Goal: Use online tool/utility

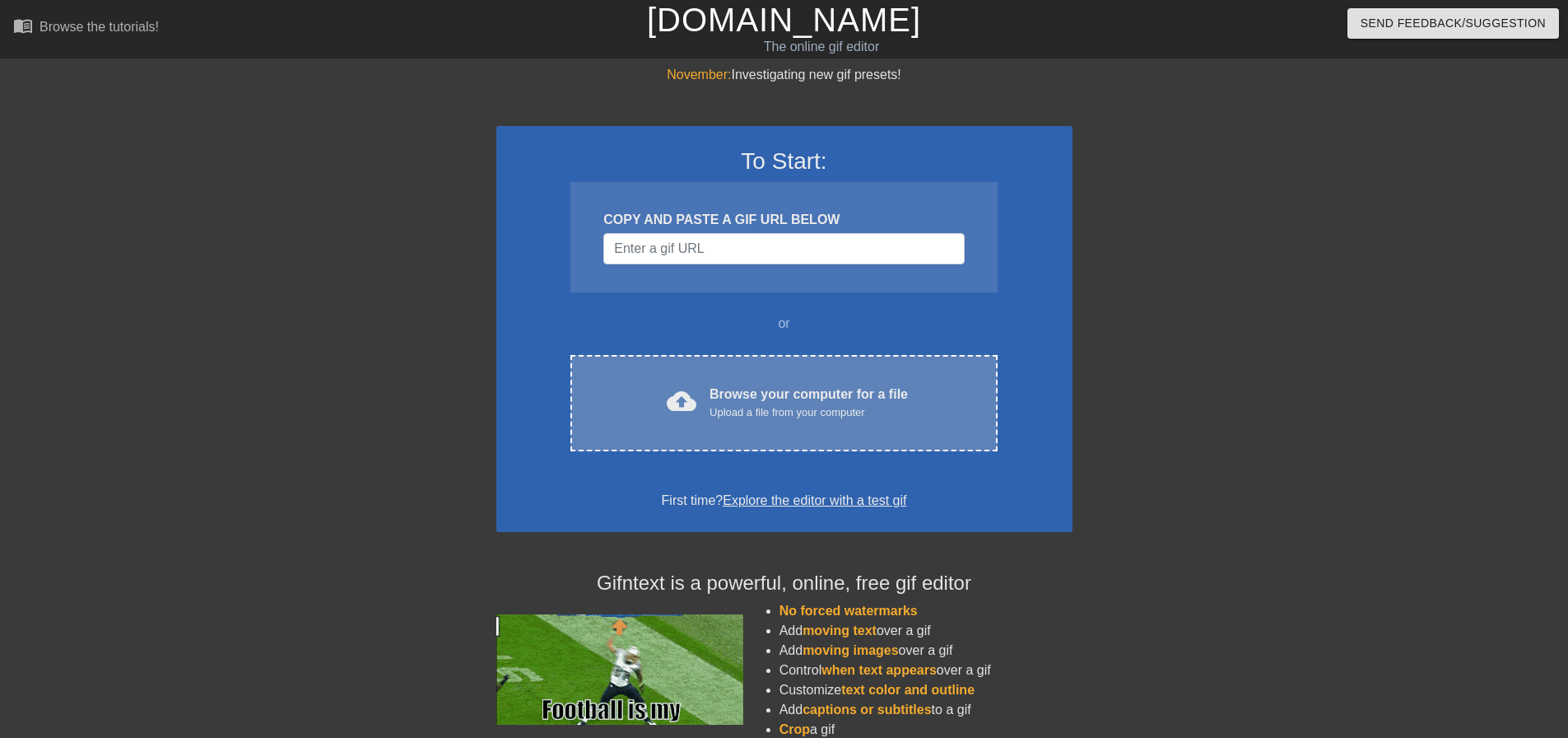
click at [733, 417] on div "Upload a file from your computer" at bounding box center [809, 412] width 199 height 16
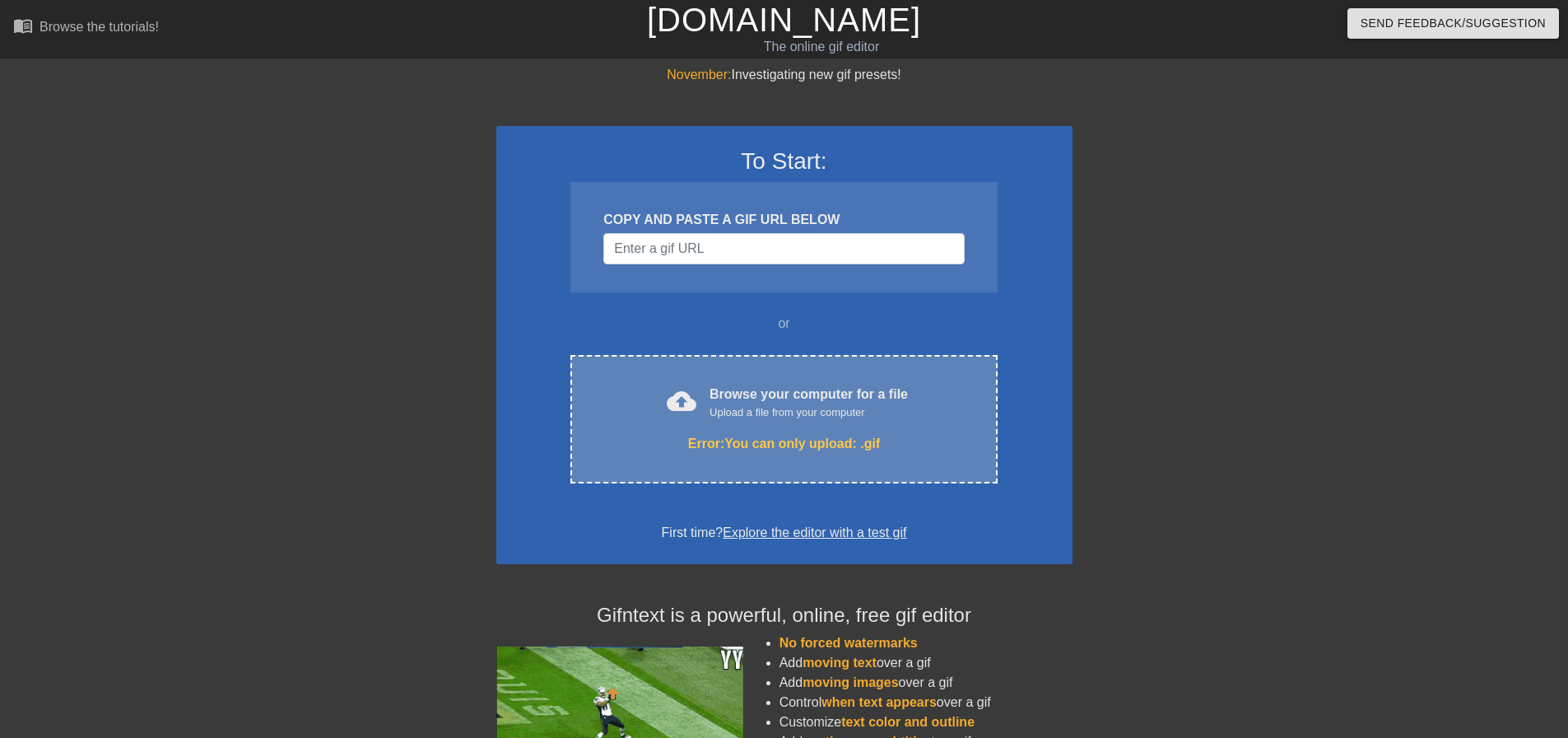
click at [740, 412] on div "Upload a file from your computer" at bounding box center [809, 412] width 199 height 16
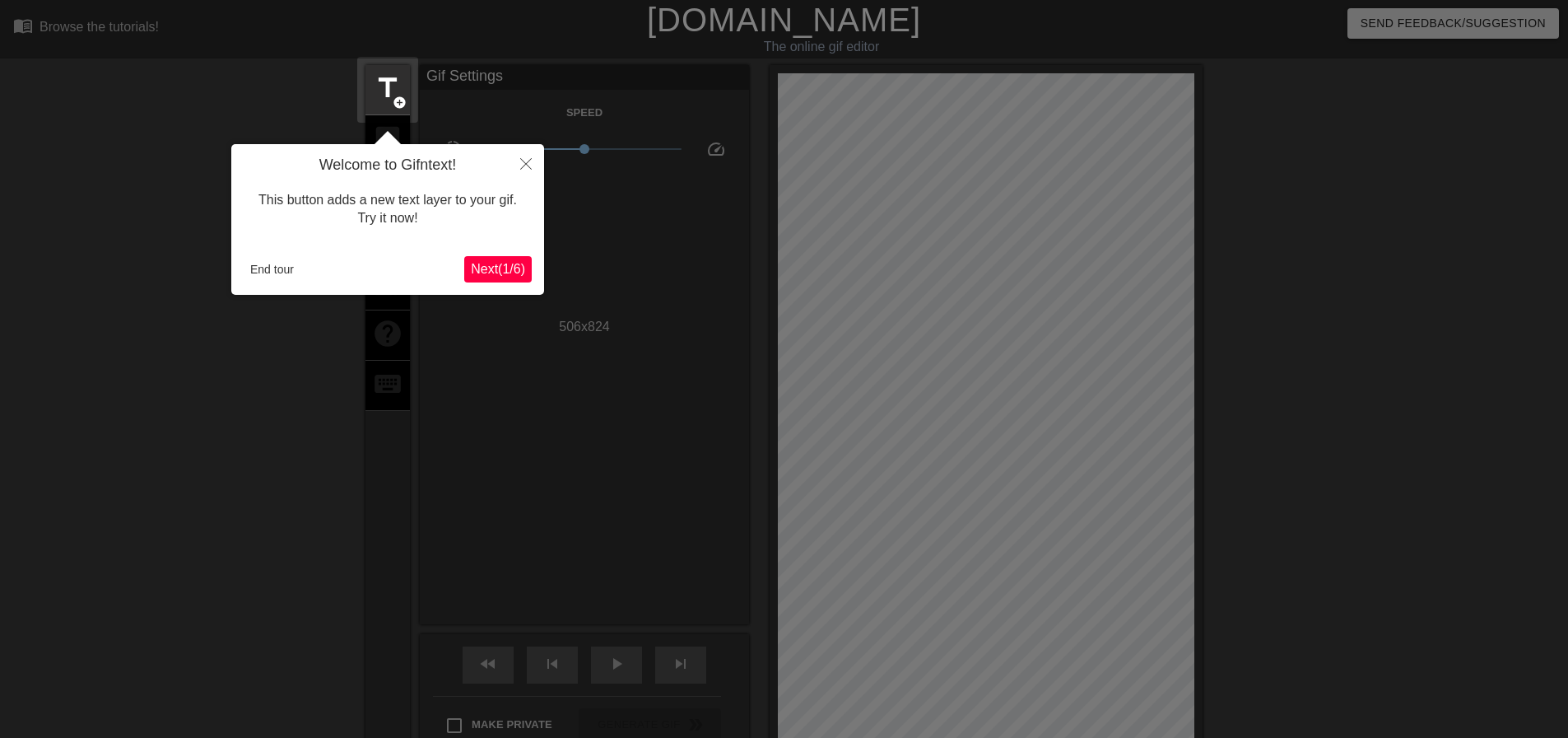
scroll to position [40, 0]
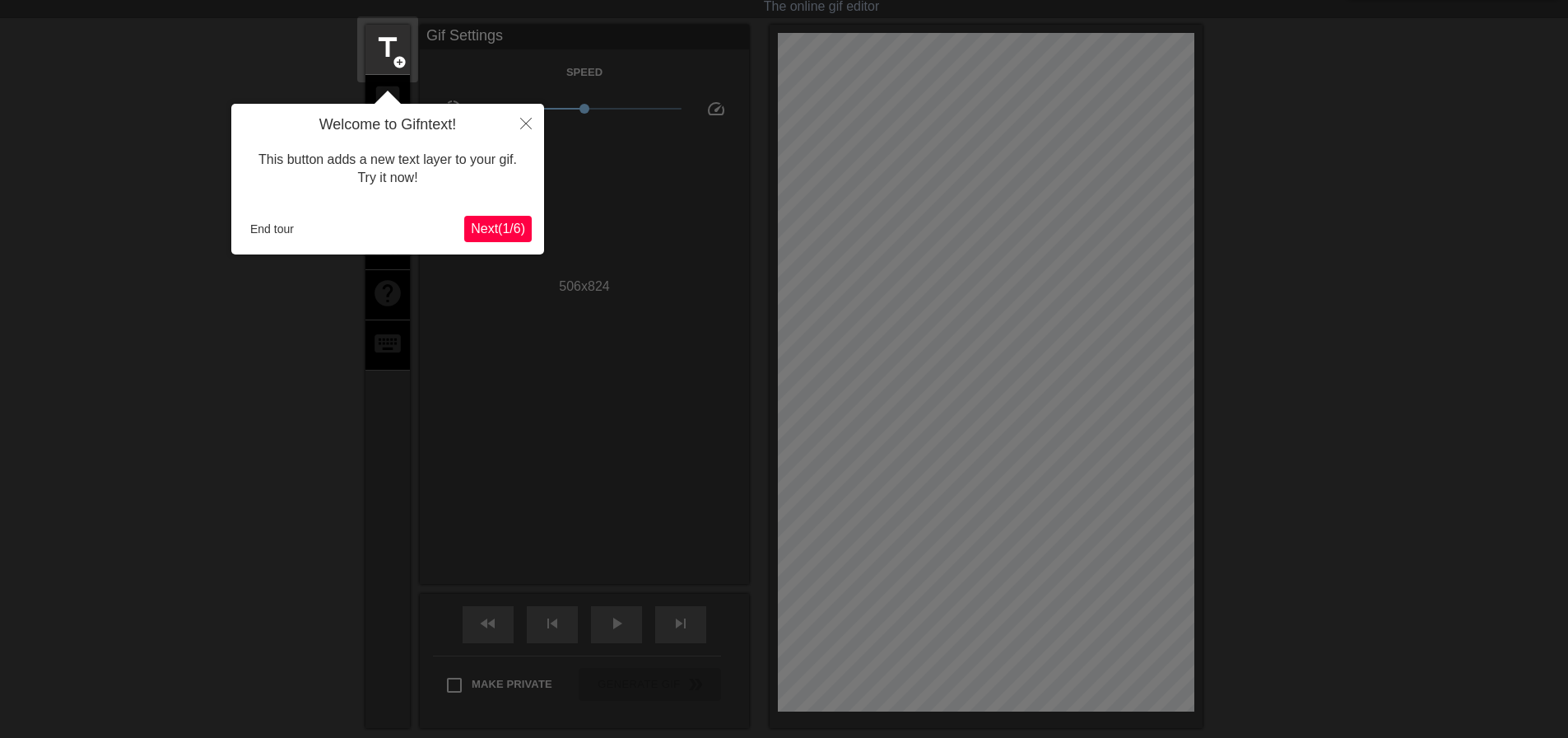
click at [499, 234] on span "Next ( 1 / 6 )" at bounding box center [498, 228] width 55 height 14
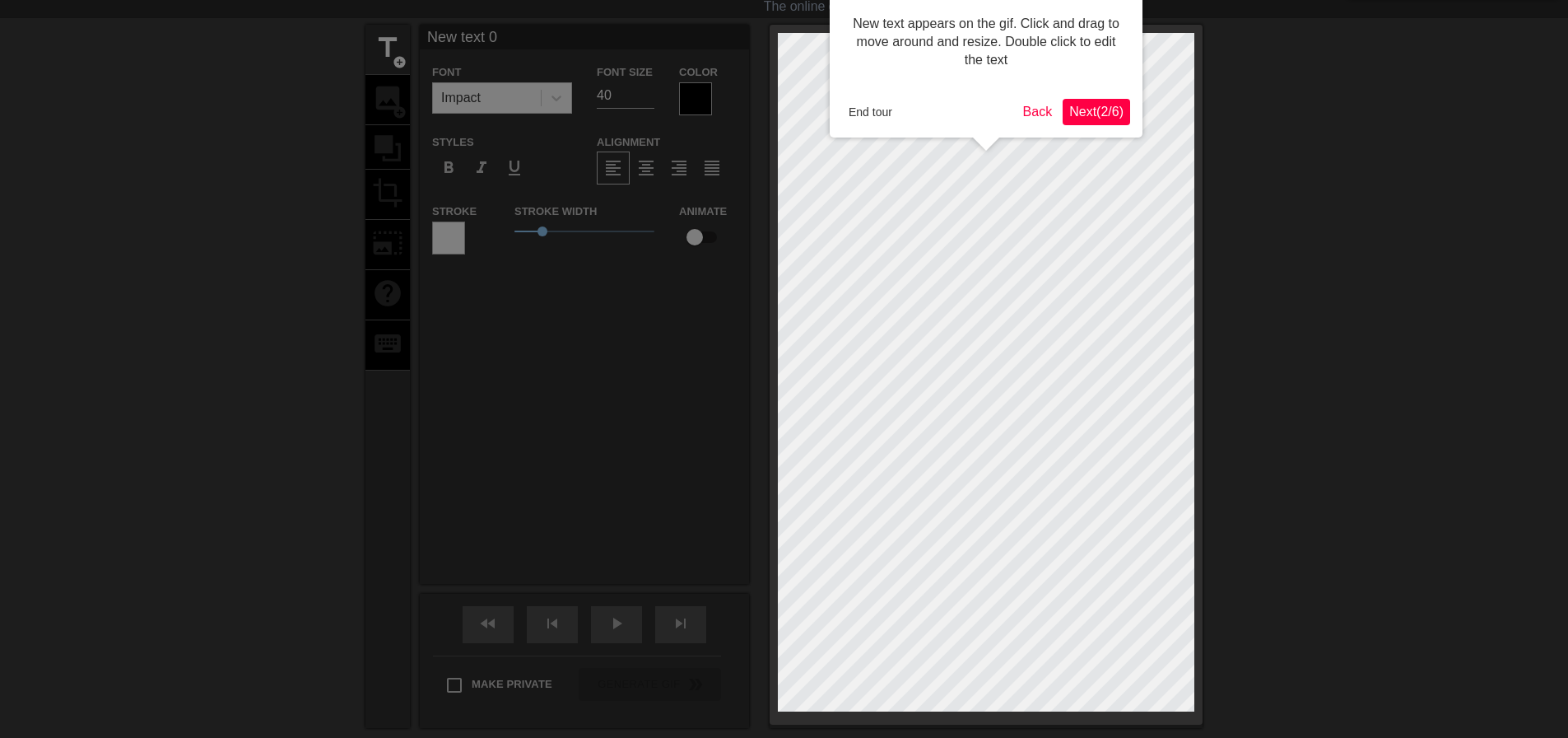
scroll to position [0, 0]
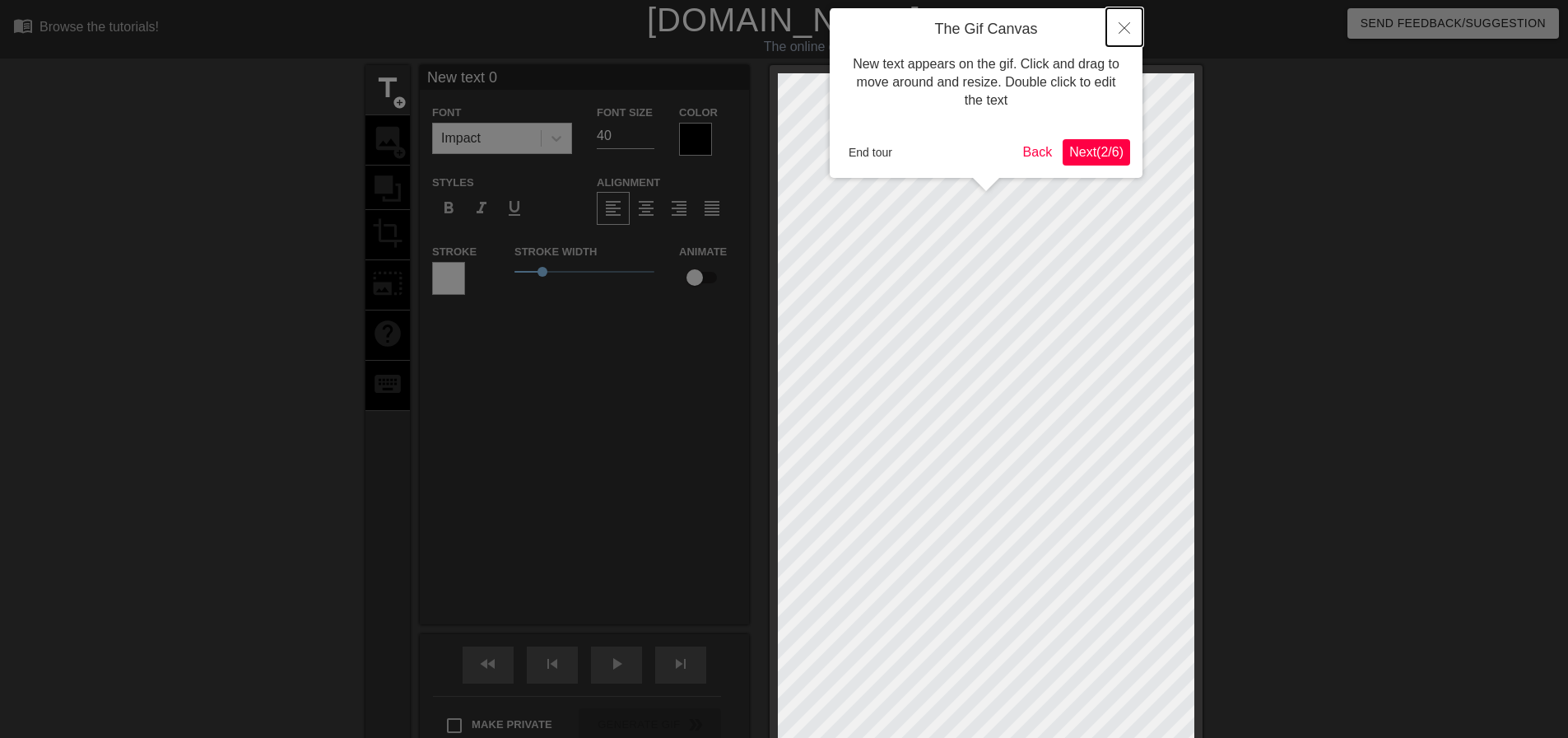
click at [1122, 31] on icon "Close" at bounding box center [1124, 28] width 11 height 11
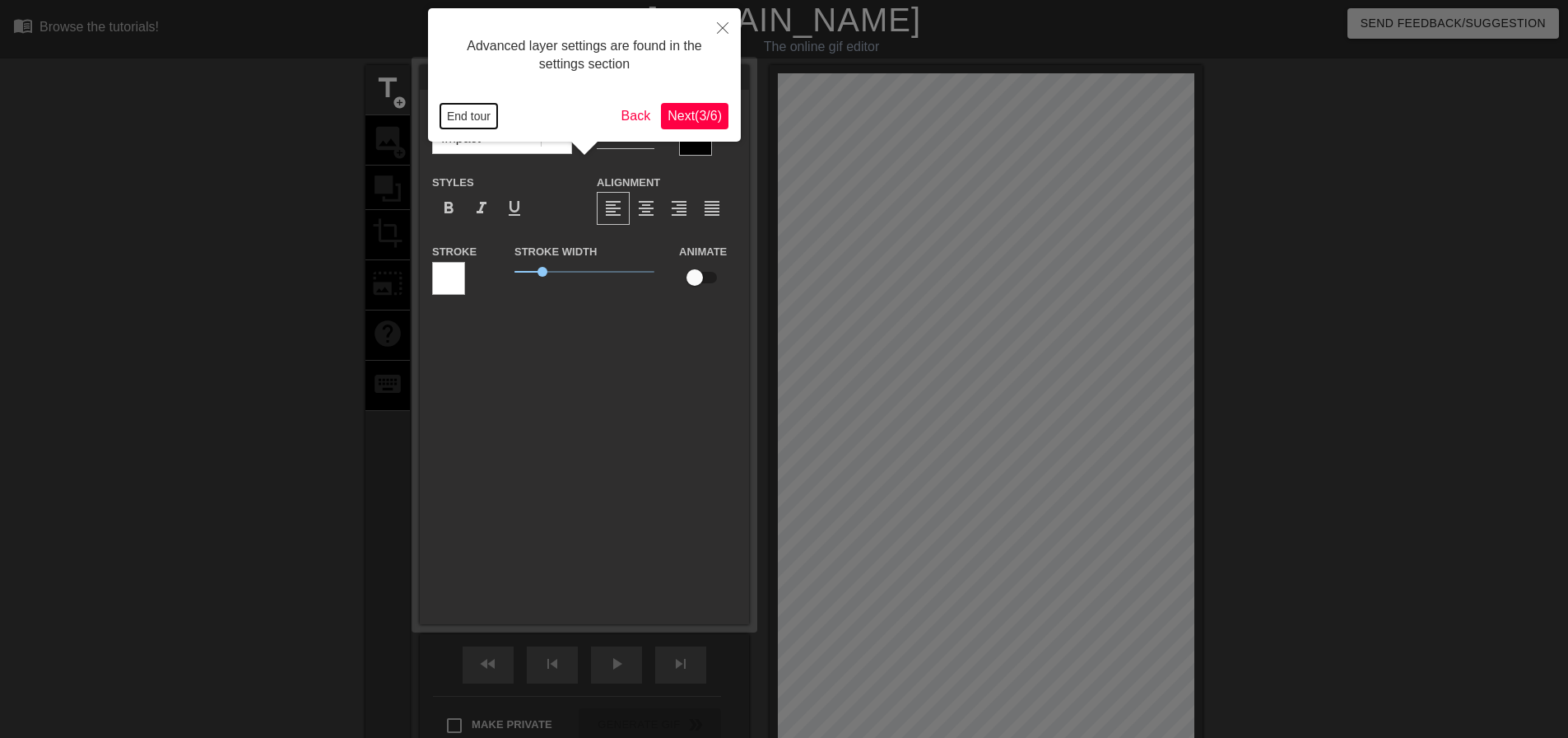
click at [485, 117] on button "End tour" at bounding box center [469, 116] width 56 height 24
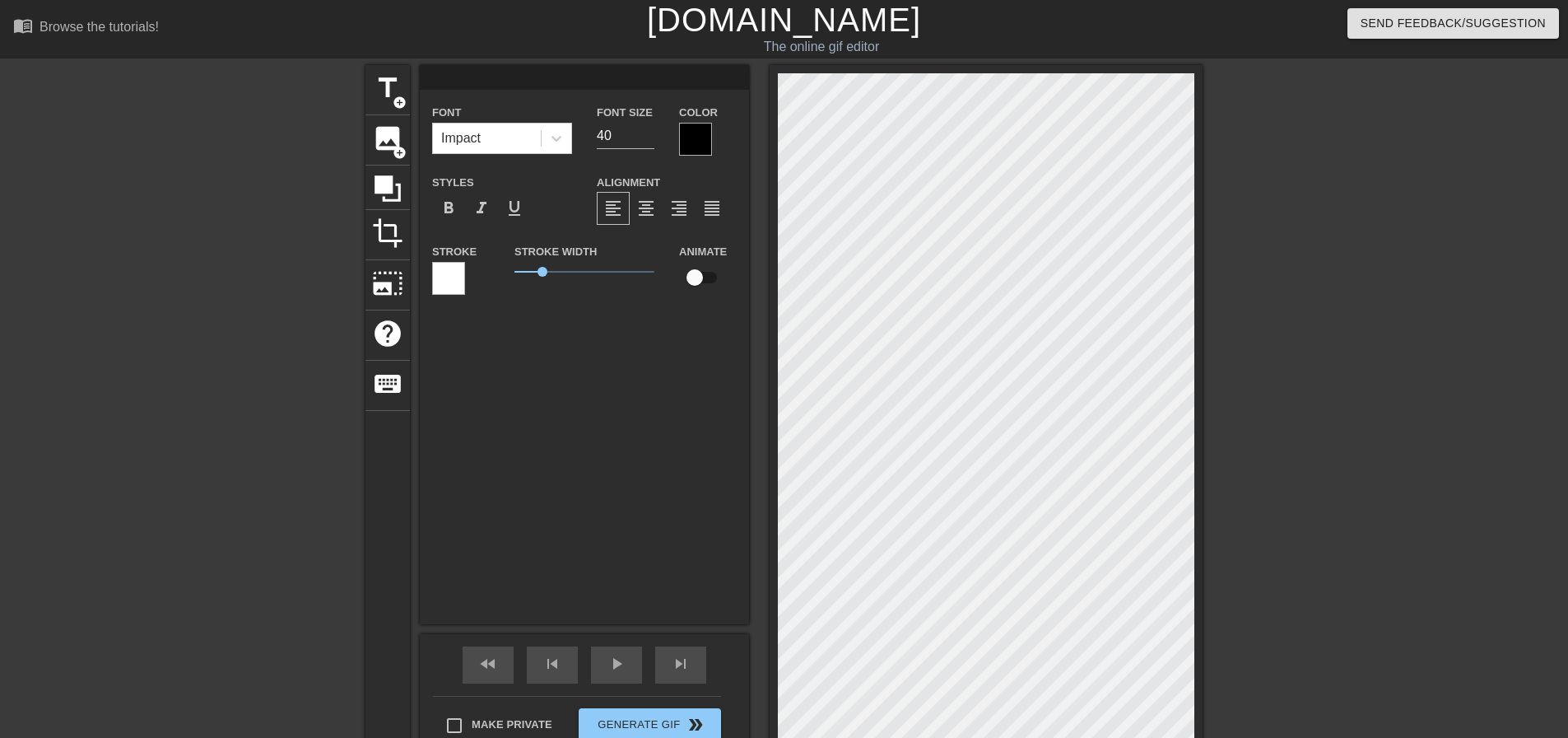
scroll to position [3, 3]
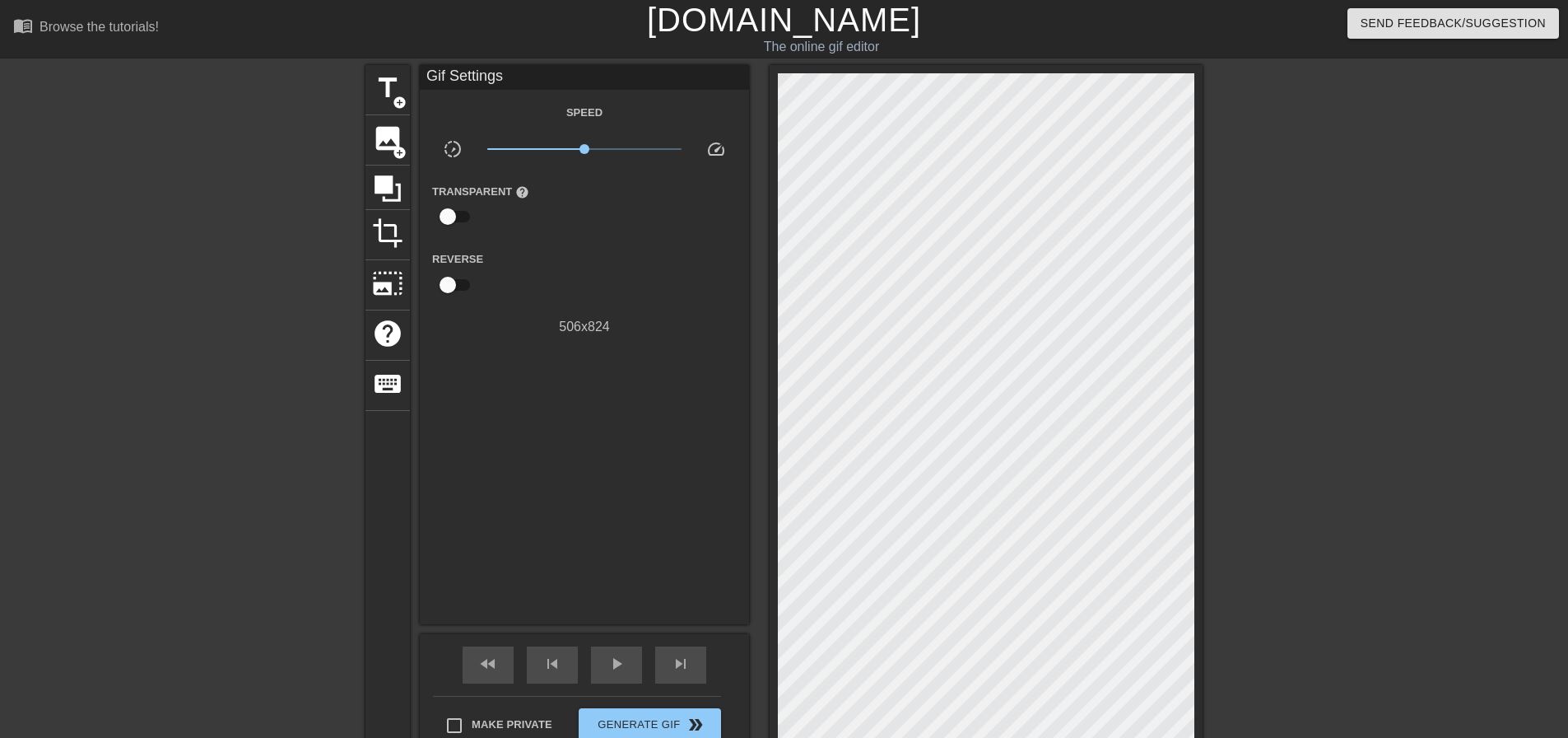
click at [1217, 289] on div "title add_circle image add_circle crop photo_size_select_large help keyboard Gi…" at bounding box center [784, 417] width 1568 height 703
click at [395, 129] on span "image" at bounding box center [388, 138] width 31 height 31
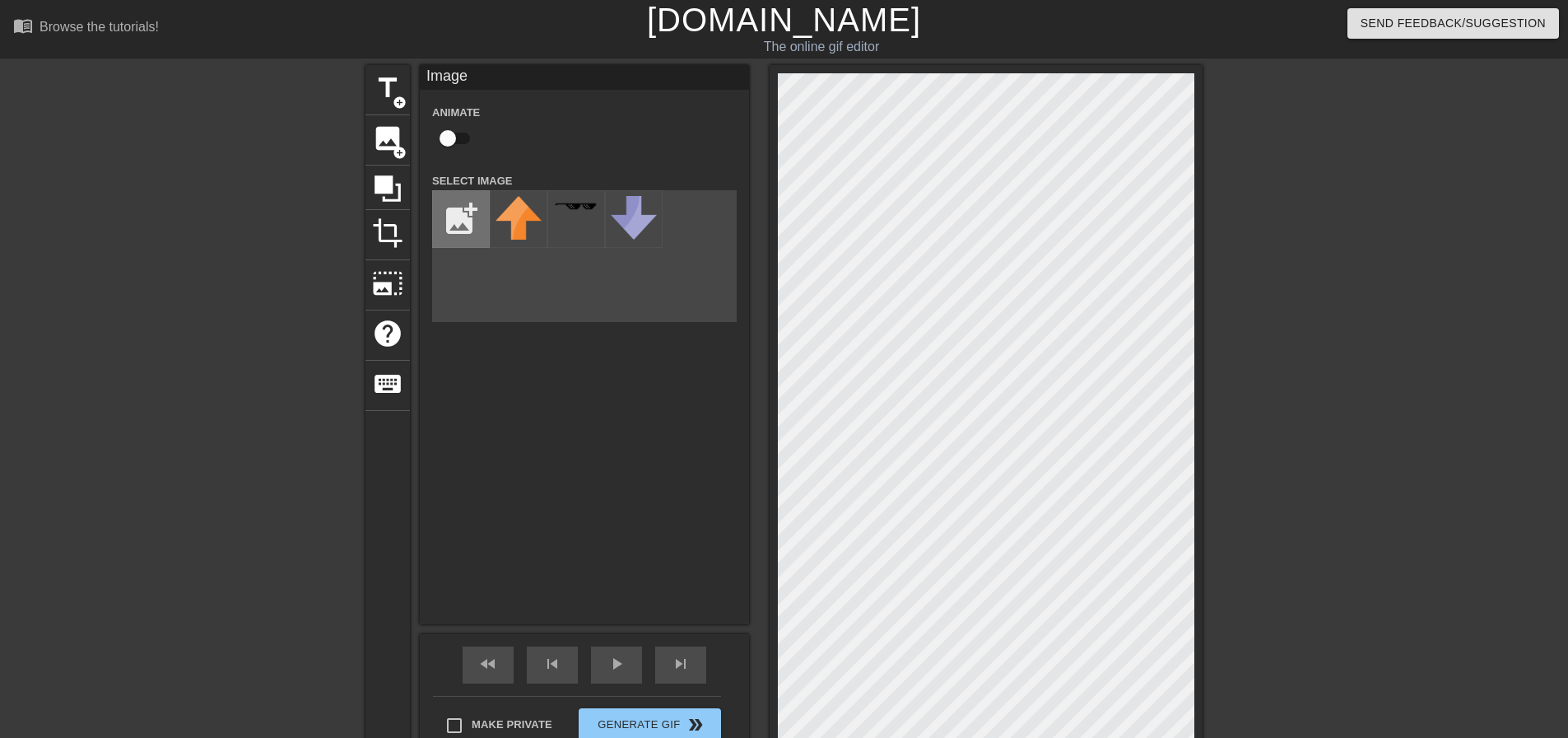
click at [444, 202] on input "file" at bounding box center [461, 219] width 56 height 56
type input "C:\fakepath\LOLLEON.gif"
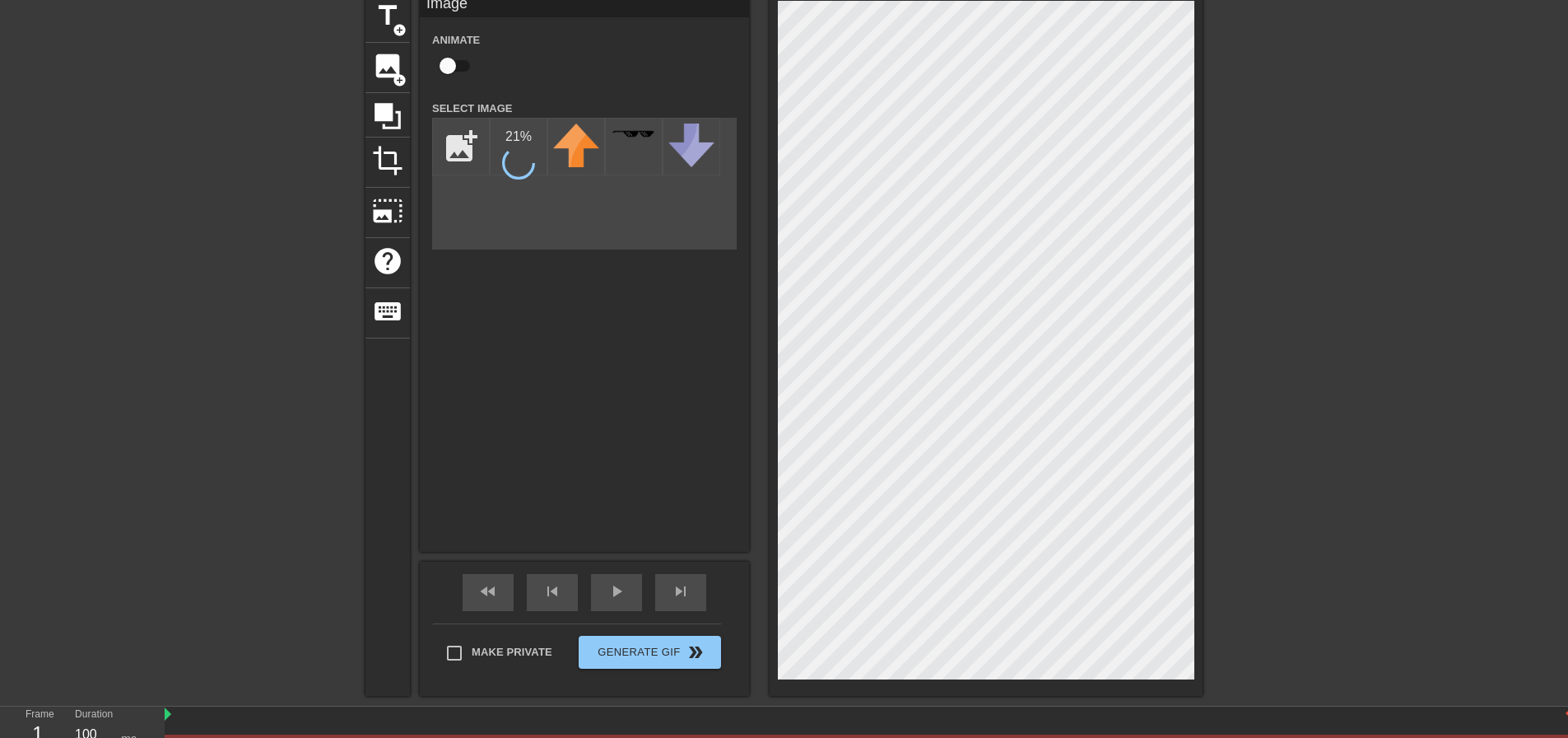
scroll to position [82, 0]
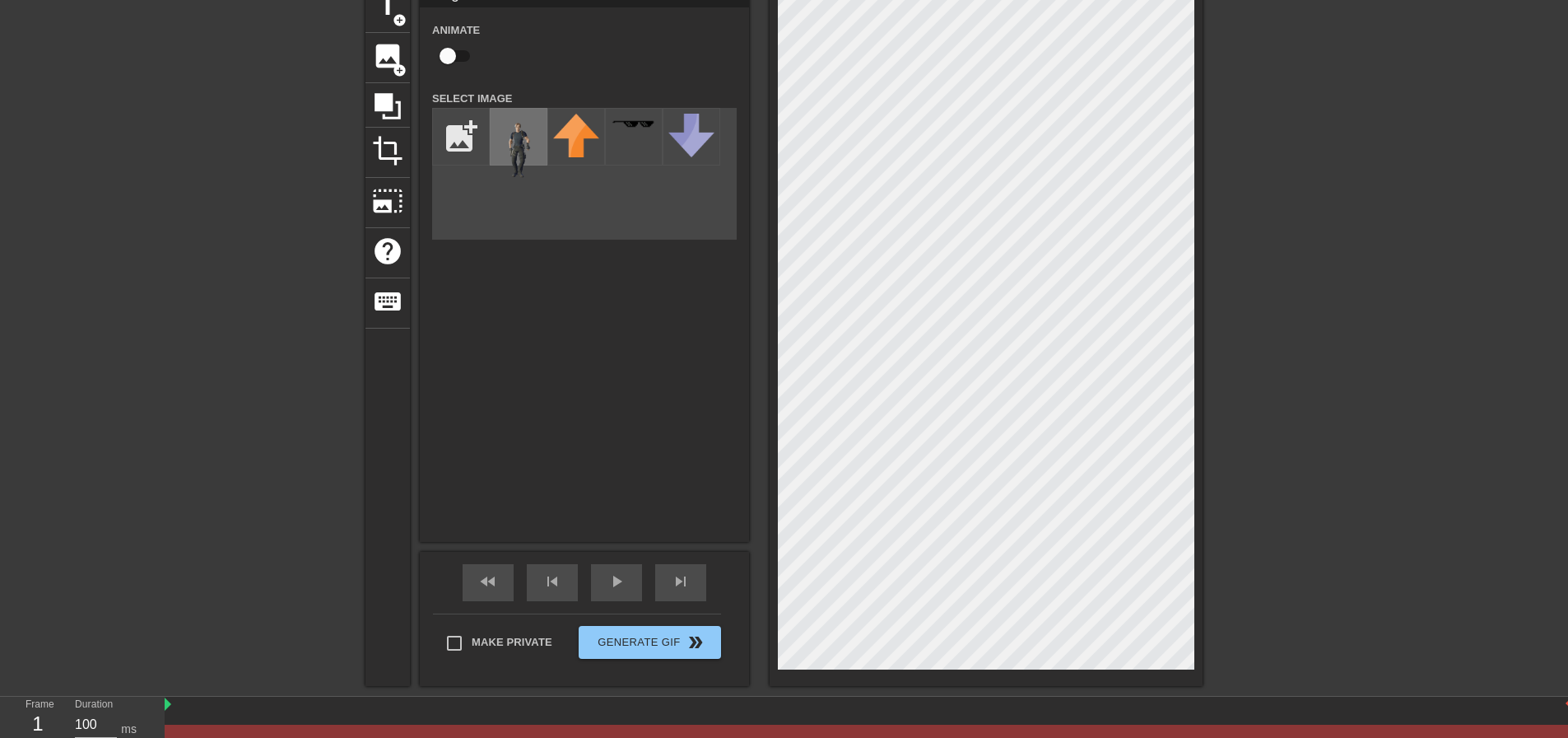
click at [527, 134] on img at bounding box center [518, 148] width 46 height 70
click at [44, 728] on div "1" at bounding box center [37, 724] width 24 height 30
click at [40, 725] on div "1" at bounding box center [37, 724] width 24 height 30
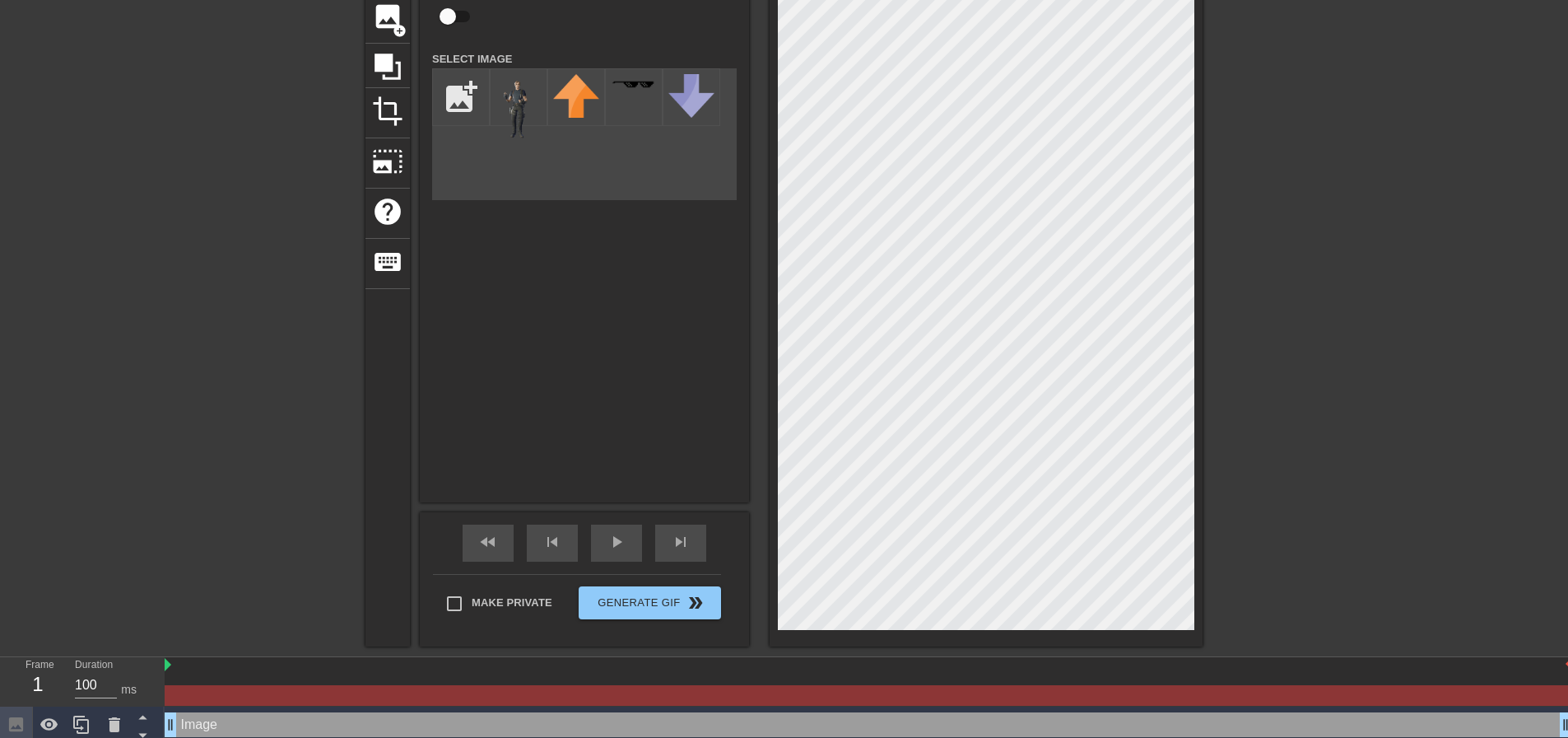
scroll to position [165, 0]
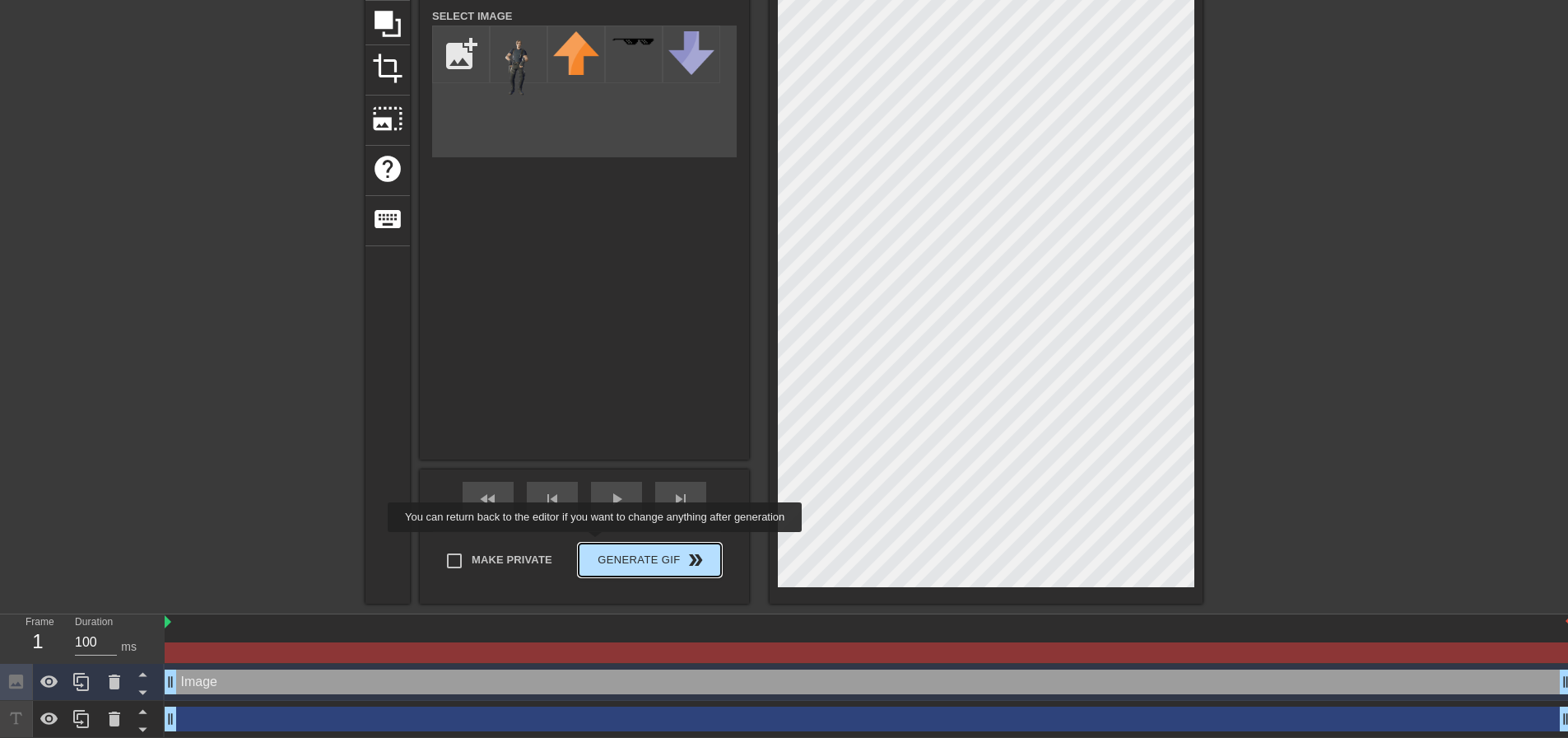
click at [597, 544] on button "Generate Gif double_arrow" at bounding box center [650, 560] width 142 height 33
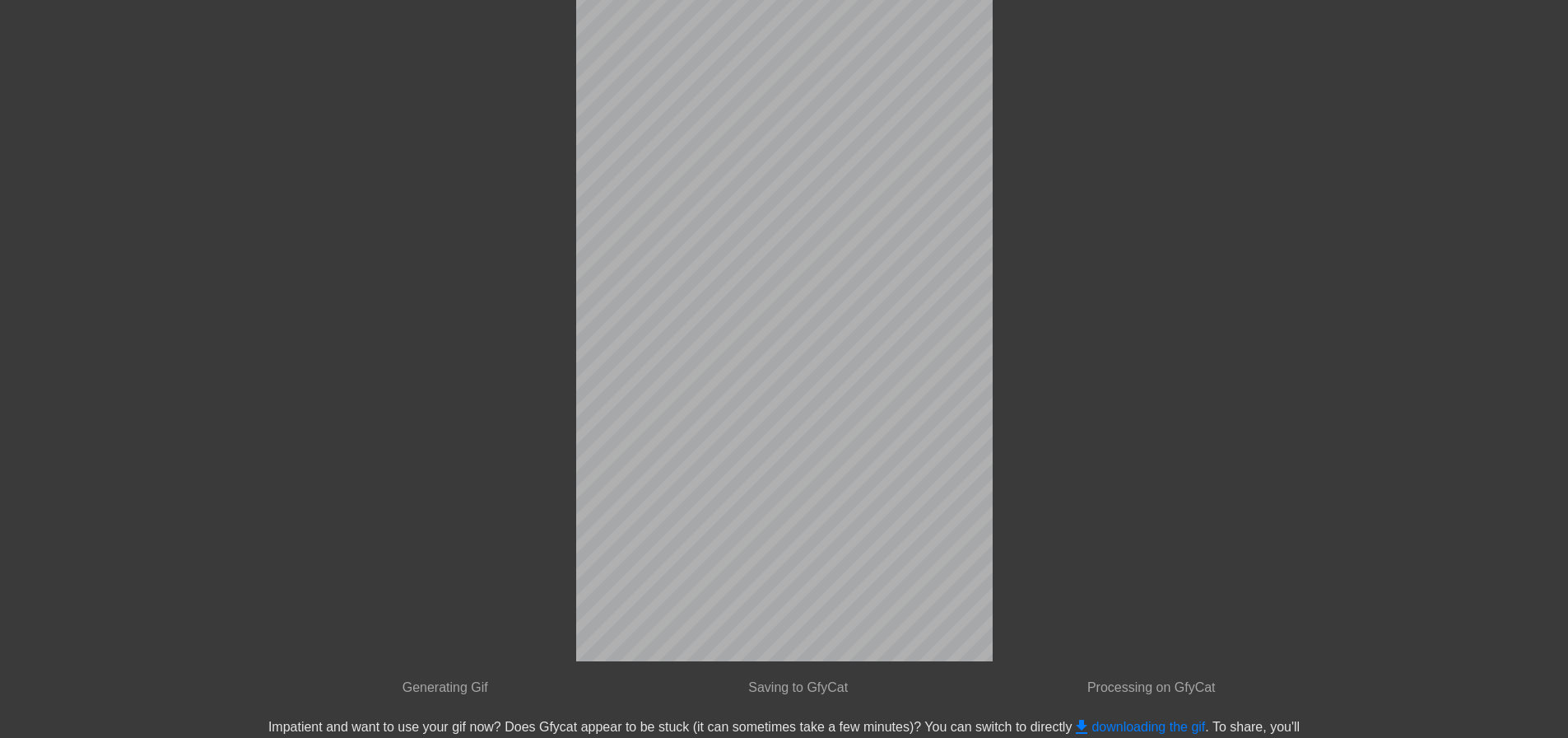
scroll to position [0, 0]
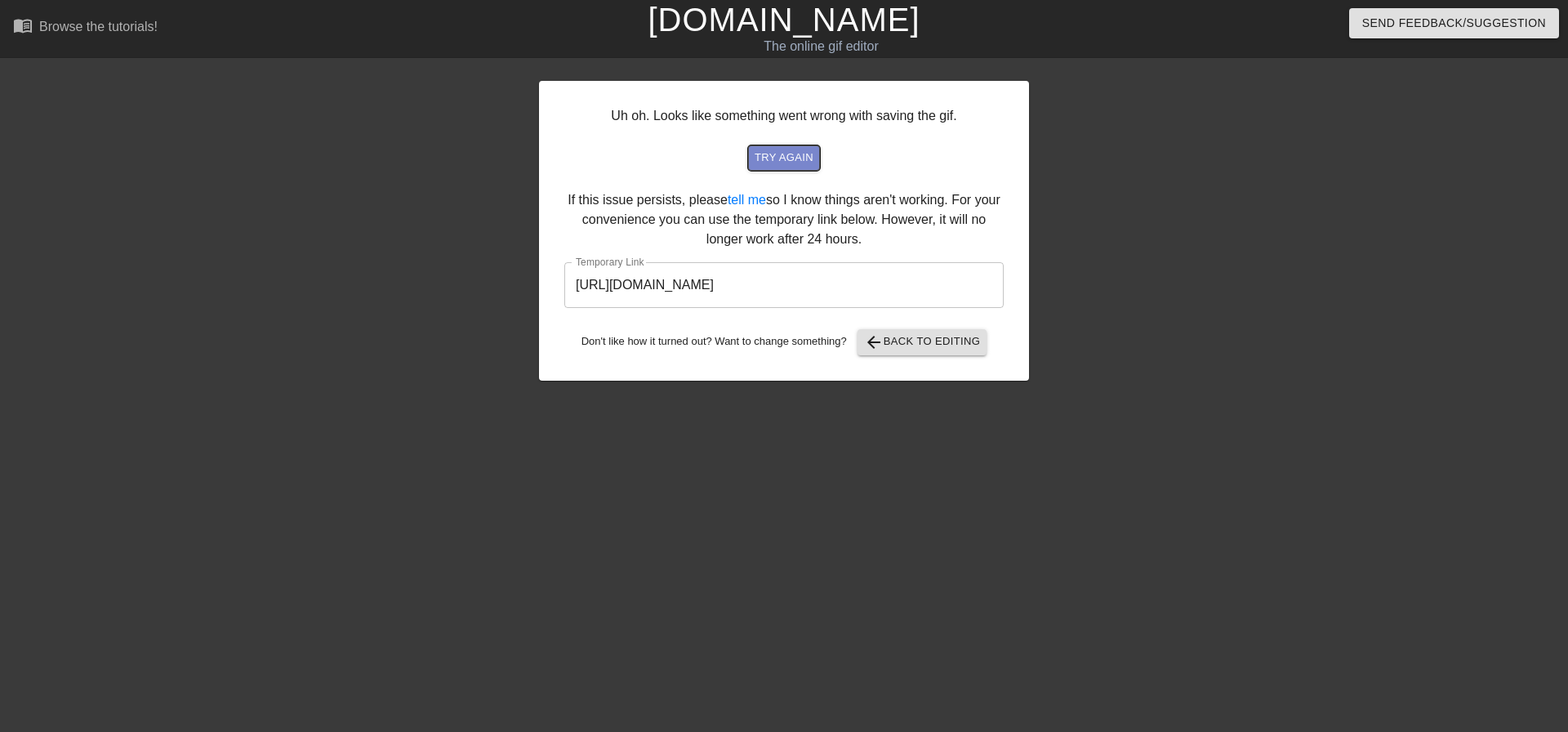
click at [801, 163] on span "try again" at bounding box center [784, 158] width 59 height 19
click at [903, 342] on span "arrow_back Back to Editing" at bounding box center [923, 342] width 117 height 20
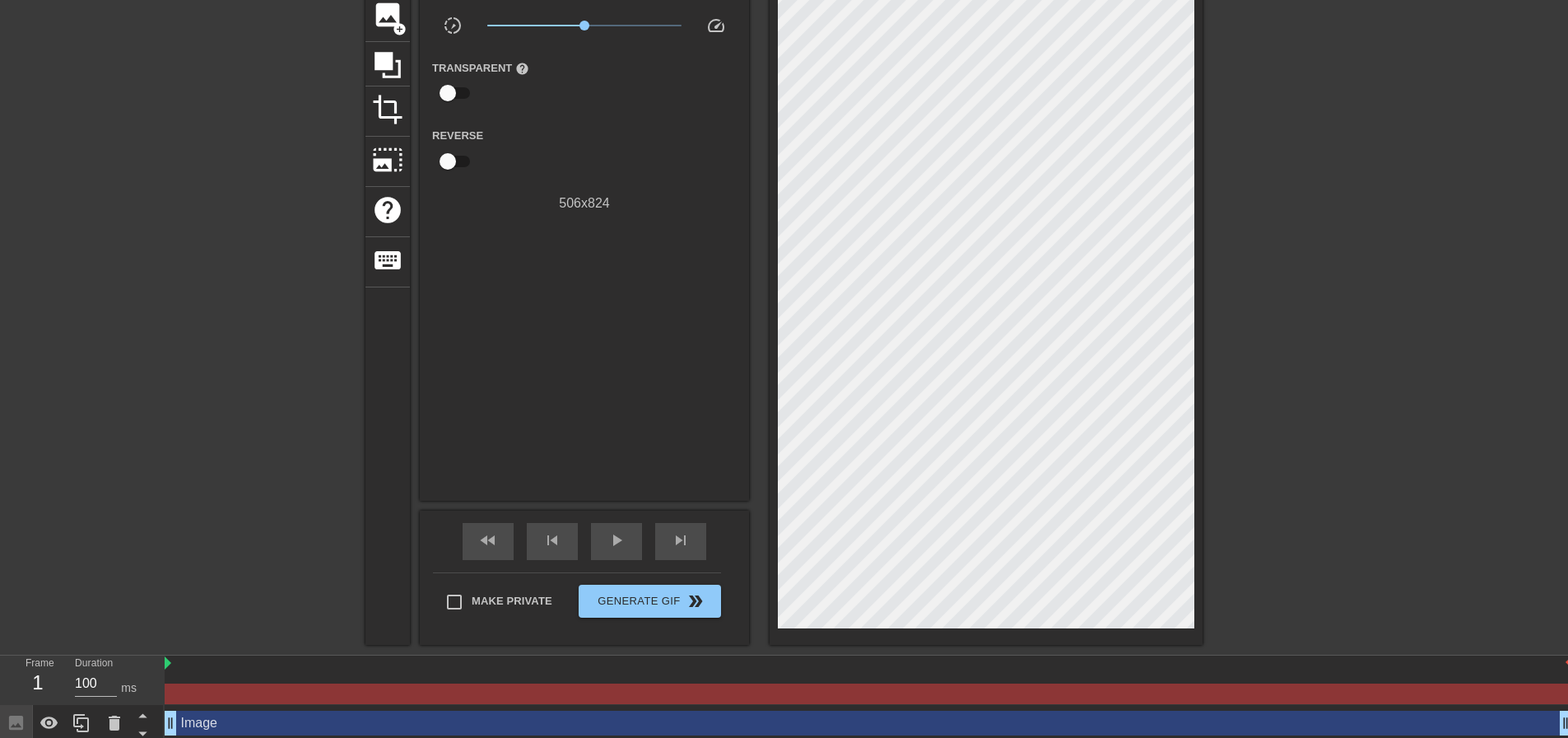
scroll to position [168, 0]
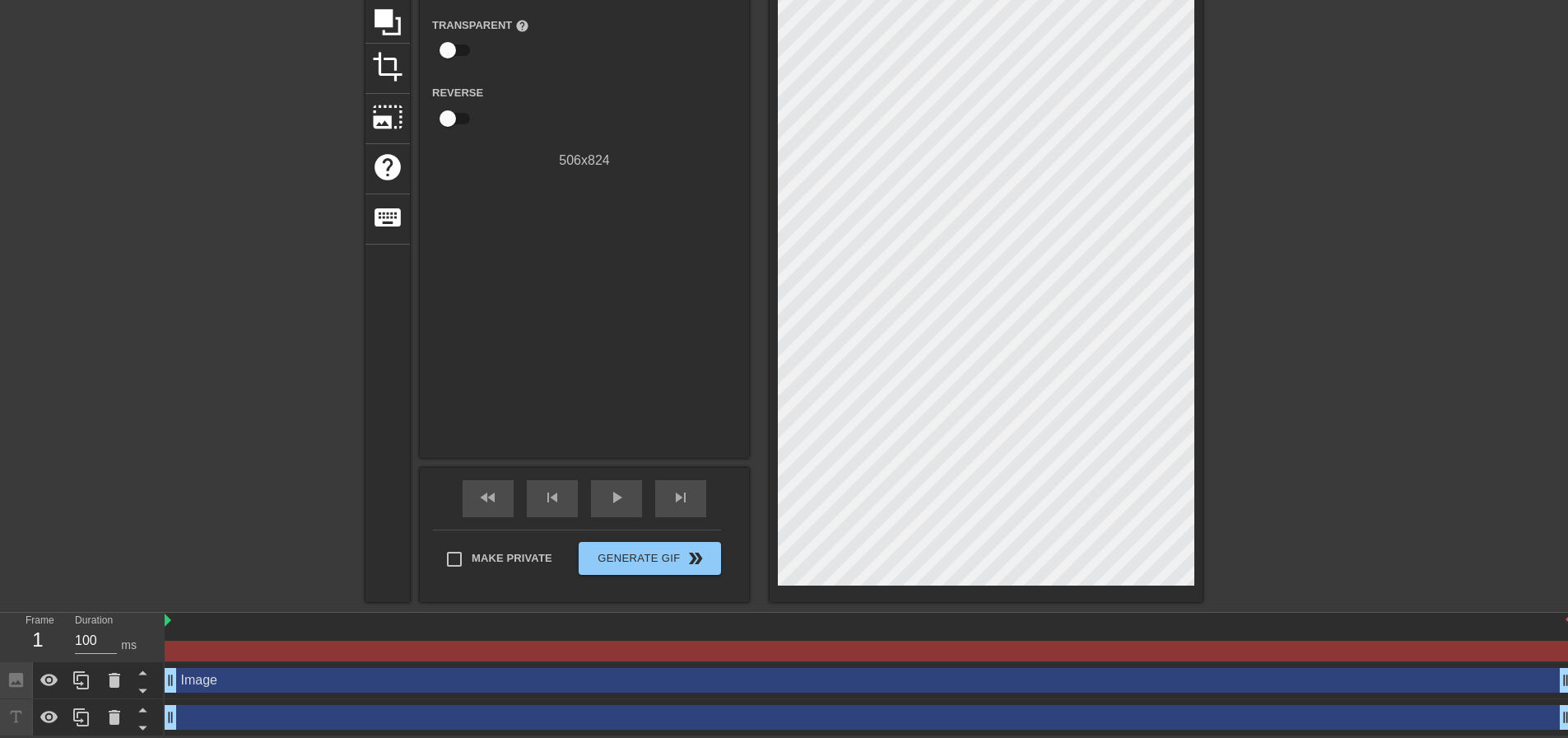
click at [195, 722] on div "drag_handle drag_handle" at bounding box center [869, 717] width 1407 height 24
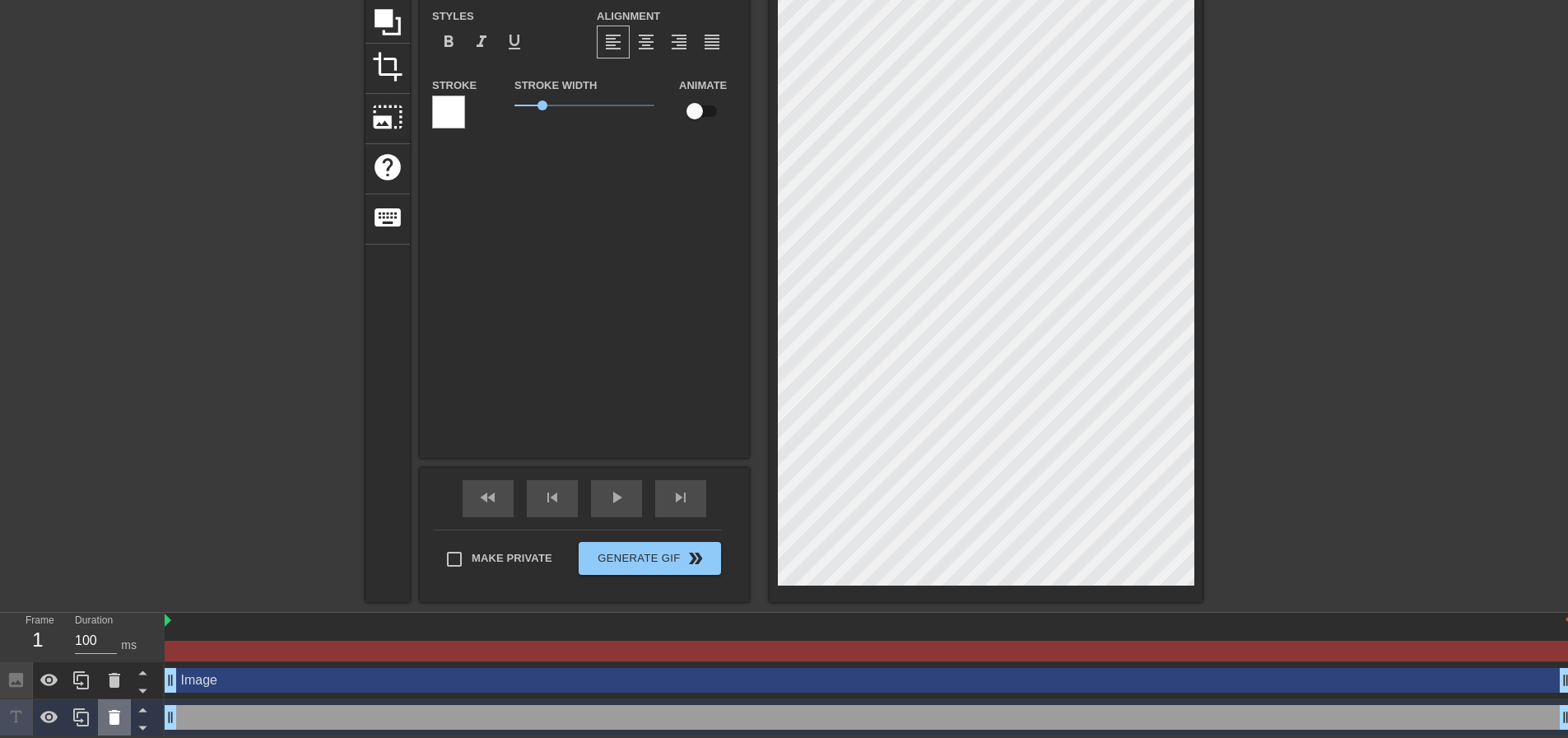
click at [107, 713] on icon at bounding box center [114, 717] width 20 height 20
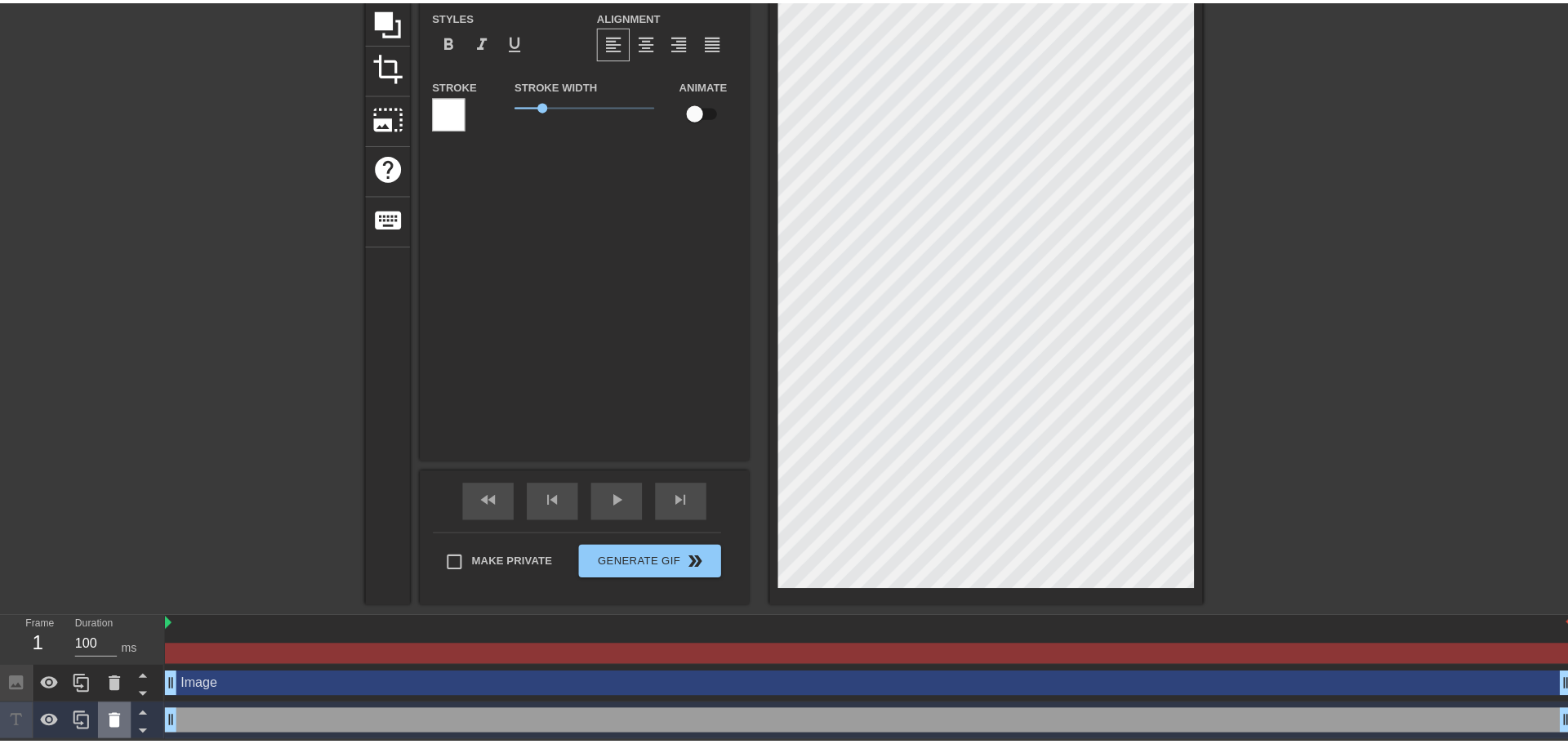
scroll to position [154, 0]
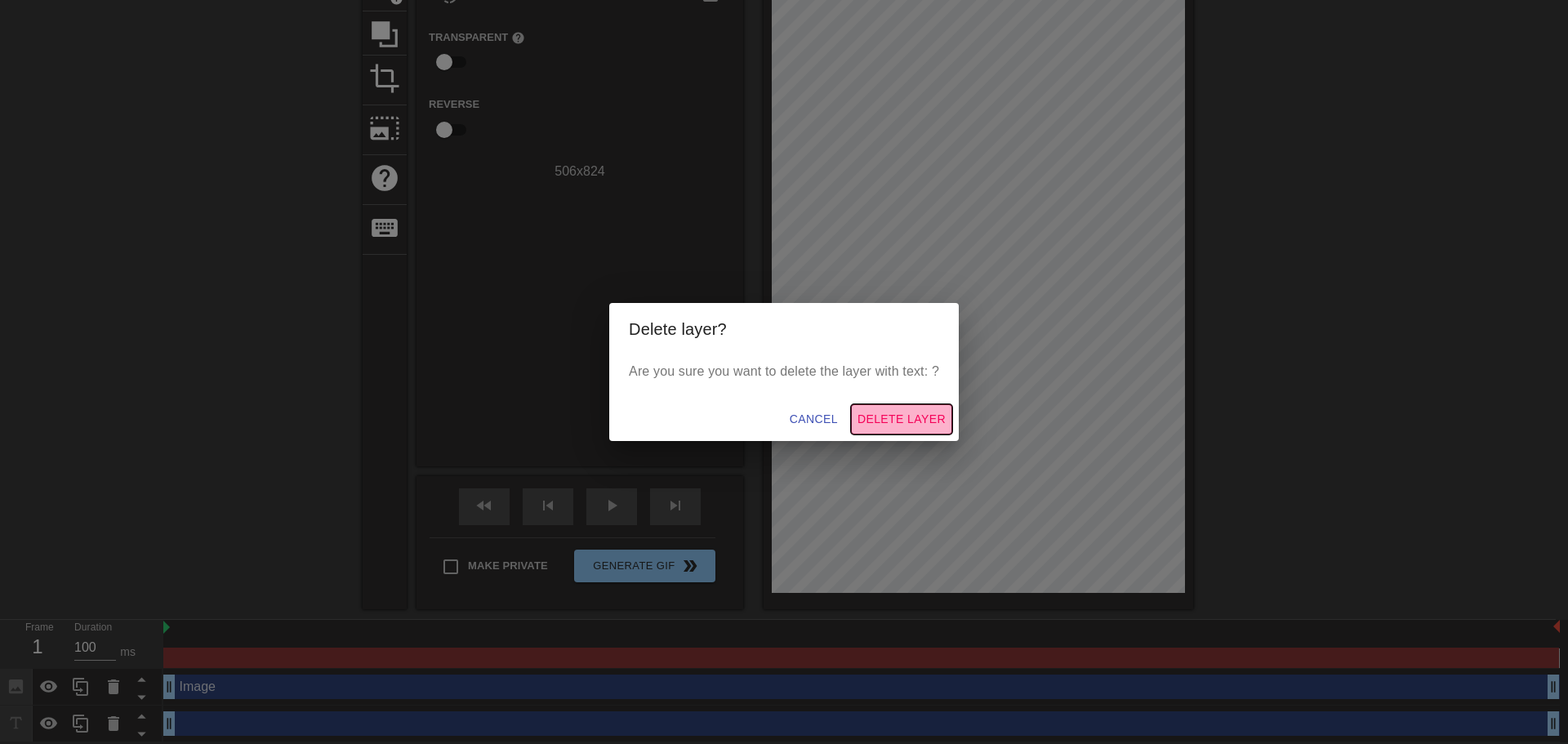
click at [906, 430] on button "Delete Layer" at bounding box center [902, 419] width 102 height 30
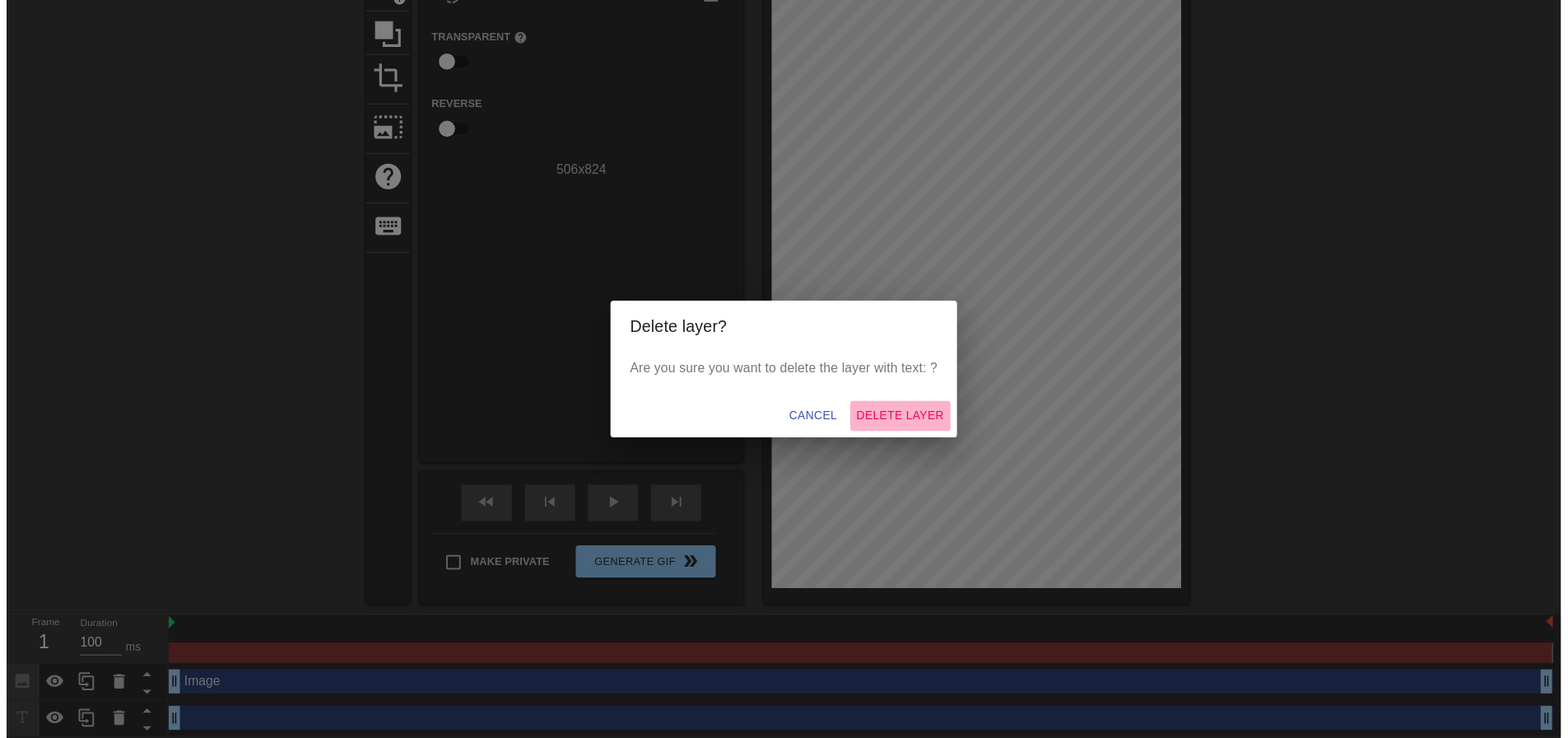
scroll to position [131, 0]
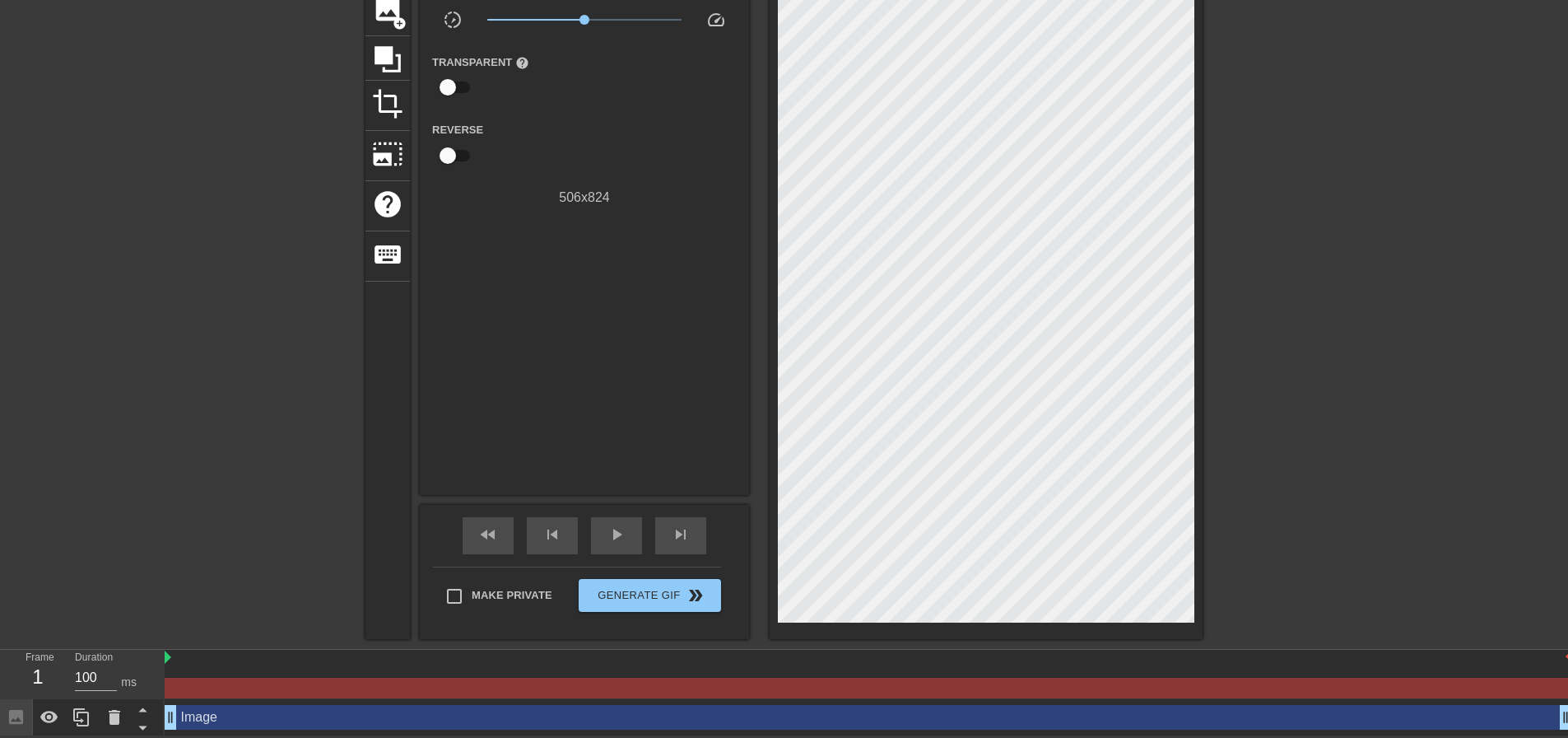
click at [197, 714] on div "Image drag_handle drag_handle" at bounding box center [869, 717] width 1407 height 24
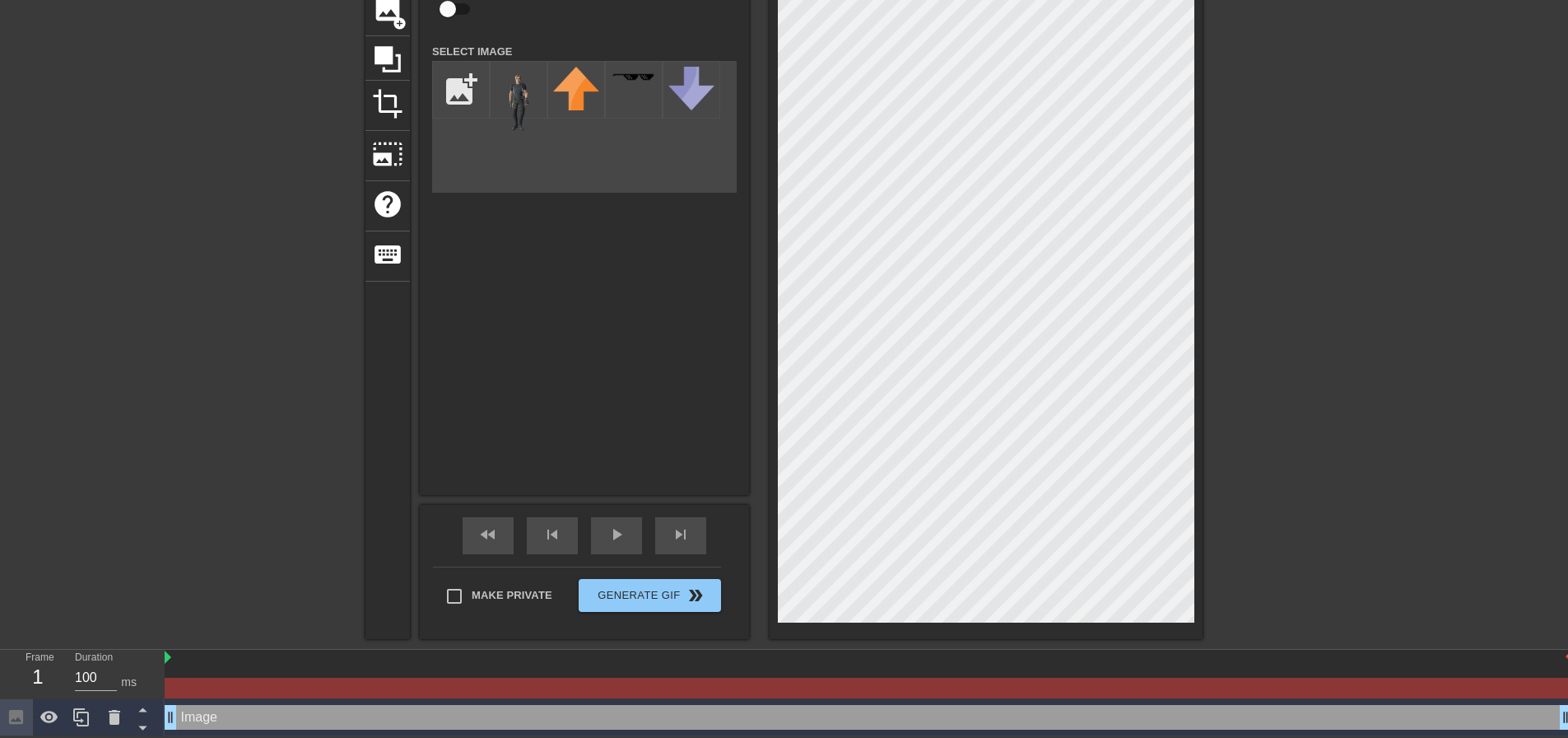
click at [210, 688] on div at bounding box center [868, 689] width 1407 height 21
drag, startPoint x: 210, startPoint y: 681, endPoint x: 313, endPoint y: 684, distance: 103.0
click at [335, 682] on div at bounding box center [868, 689] width 1407 height 21
drag, startPoint x: 167, startPoint y: 657, endPoint x: 294, endPoint y: 661, distance: 127.1
click at [170, 655] on img at bounding box center [168, 657] width 7 height 13
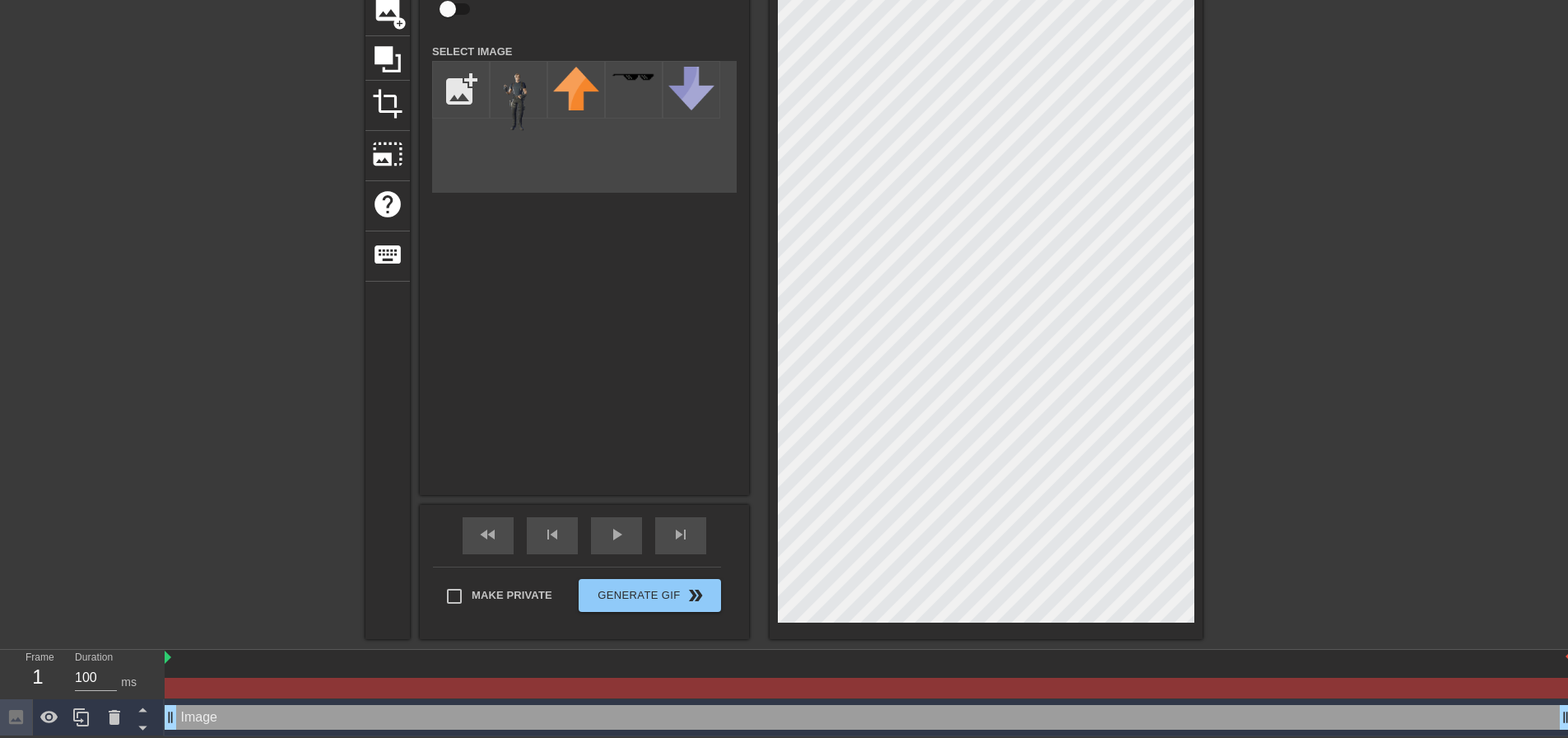
drag, startPoint x: 166, startPoint y: 657, endPoint x: 1466, endPoint y: 661, distance: 1300.0
drag, startPoint x: 1533, startPoint y: 667, endPoint x: 1394, endPoint y: 670, distance: 139.0
click at [1449, 675] on div at bounding box center [869, 675] width 1407 height 49
click at [95, 675] on input "100" at bounding box center [95, 678] width 42 height 26
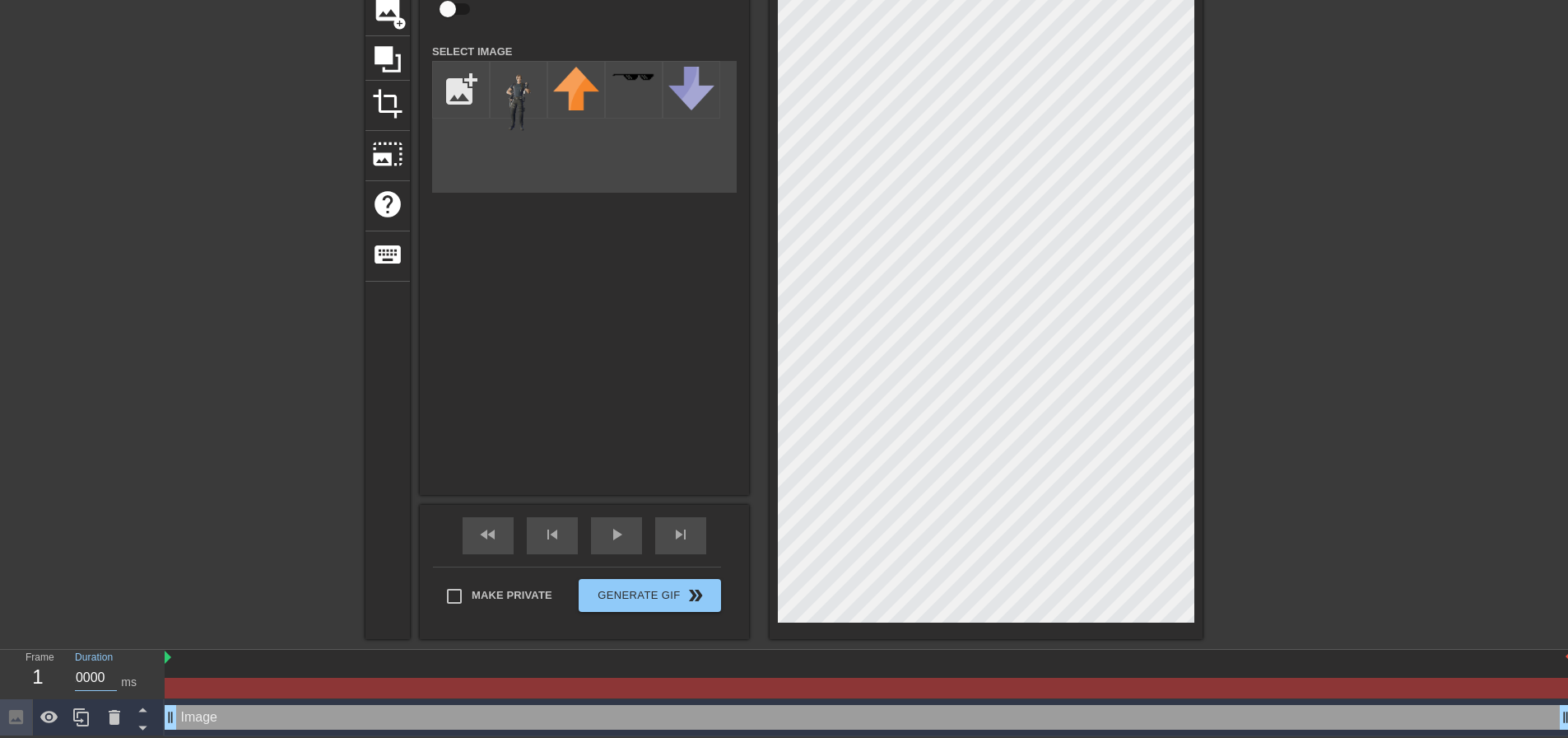
click at [141, 608] on div "title add_circle image add_circle crop photo_size_select_large help keyboard Im…" at bounding box center [784, 287] width 1568 height 703
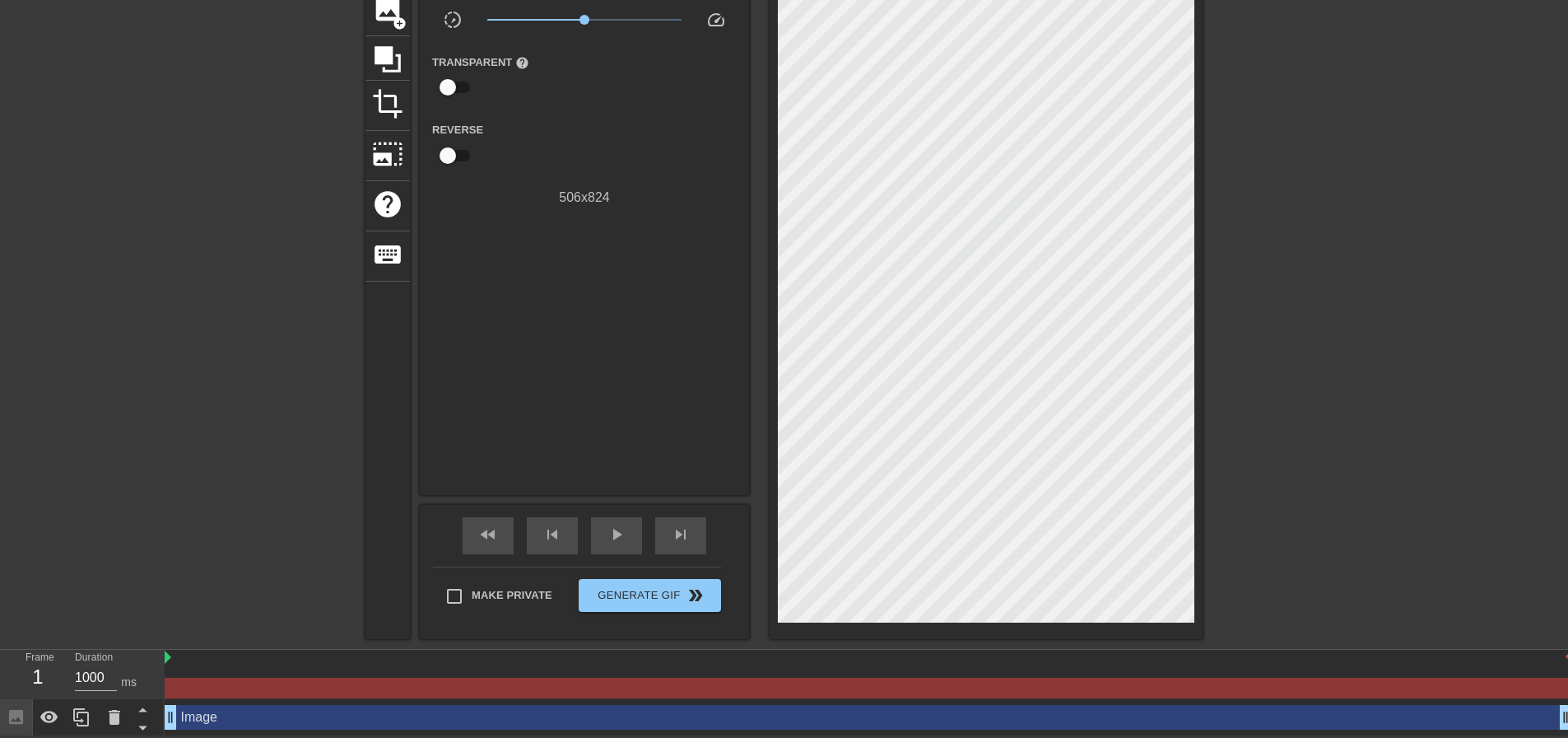
click at [135, 682] on div "ms" at bounding box center [128, 682] width 16 height 17
type input "10001"
click at [111, 669] on input "10001" at bounding box center [95, 678] width 42 height 26
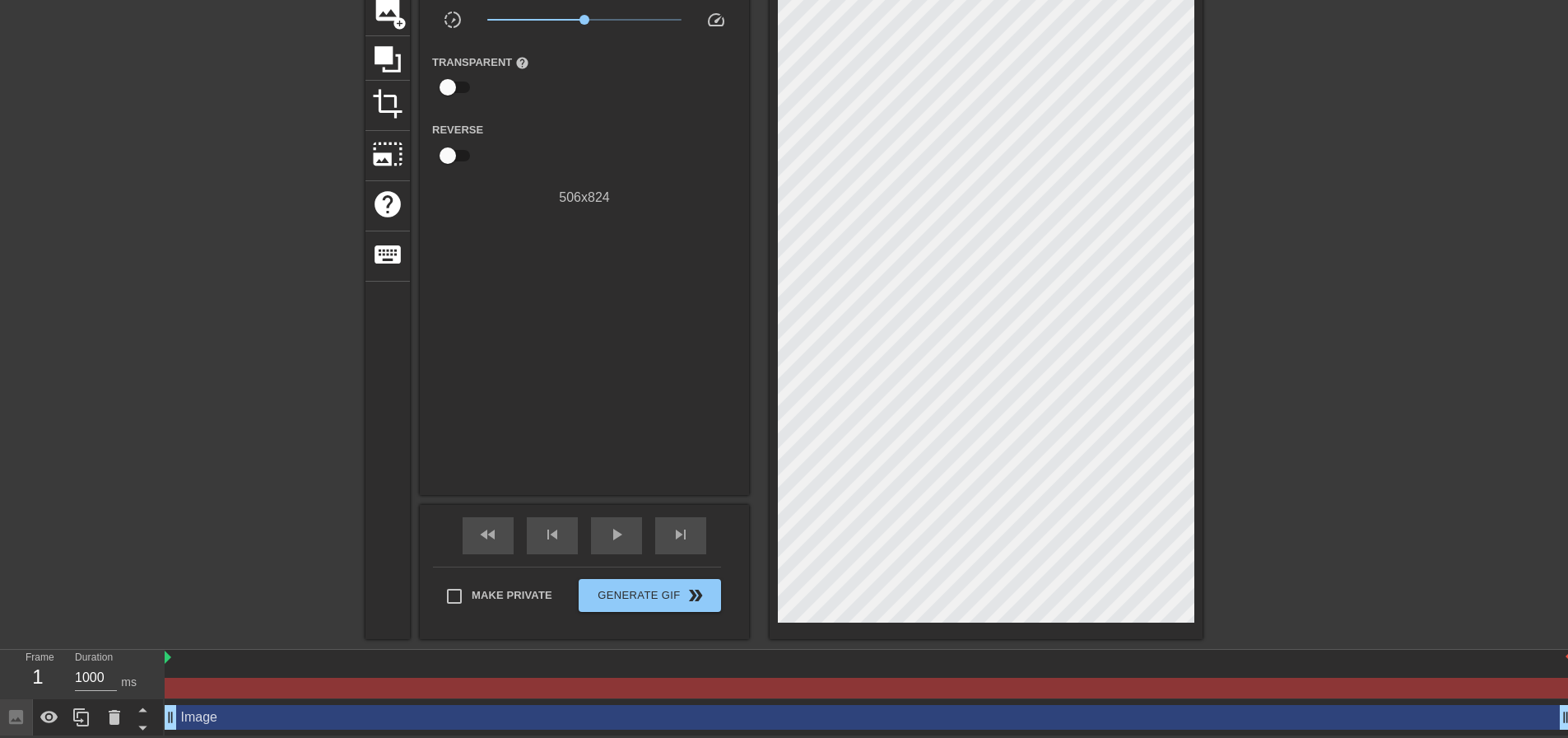
click at [148, 620] on div "title add_circle image add_circle crop photo_size_select_large help keyboard Gi…" at bounding box center [784, 287] width 1568 height 703
click at [93, 680] on input "10001" at bounding box center [95, 678] width 42 height 26
click at [613, 592] on span "Generate Gif double_arrow" at bounding box center [650, 596] width 129 height 20
